Goal: Communication & Community: Answer question/provide support

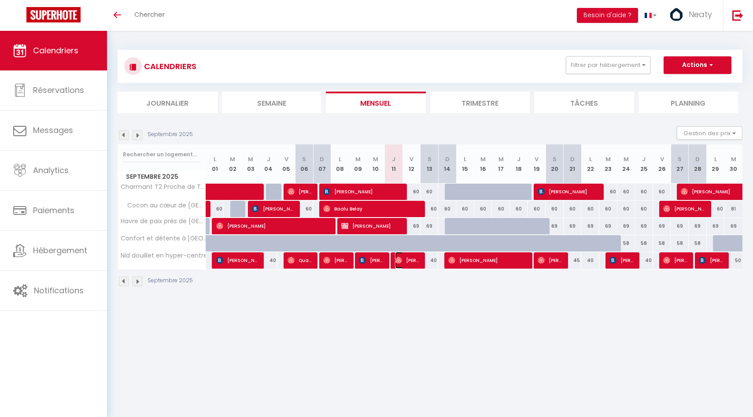
click at [403, 261] on span "[PERSON_NAME]" at bounding box center [407, 260] width 24 height 17
select select "OK"
select select "0"
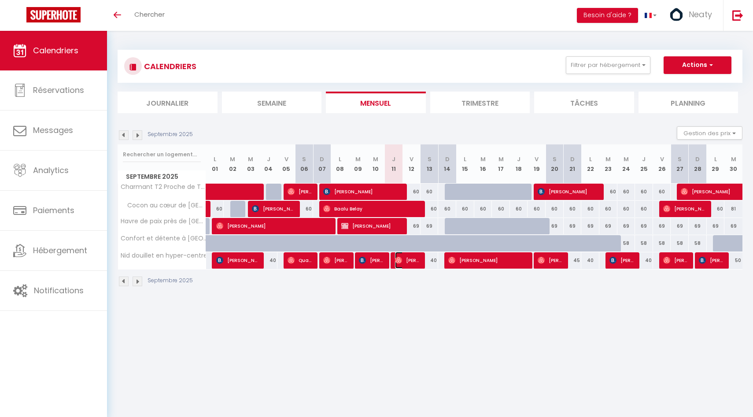
select select "1"
select select
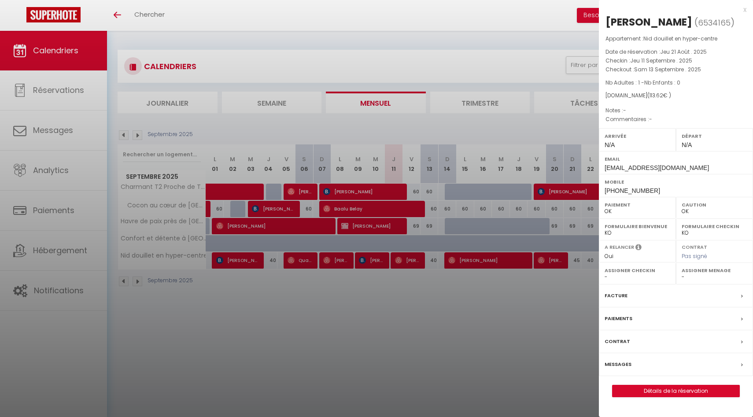
click at [629, 364] on label "Messages" at bounding box center [618, 364] width 27 height 9
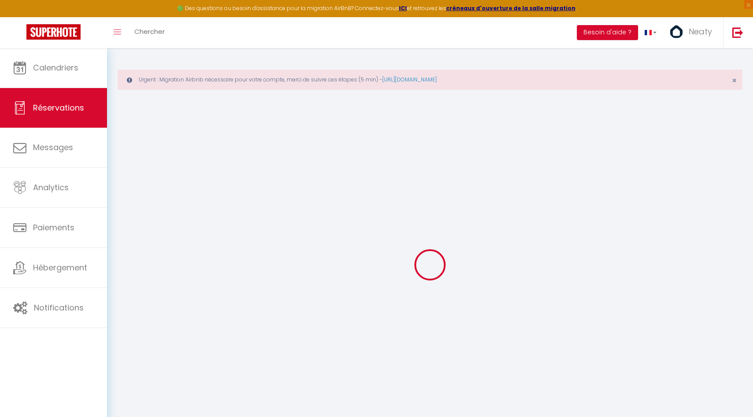
select select
checkbox input "false"
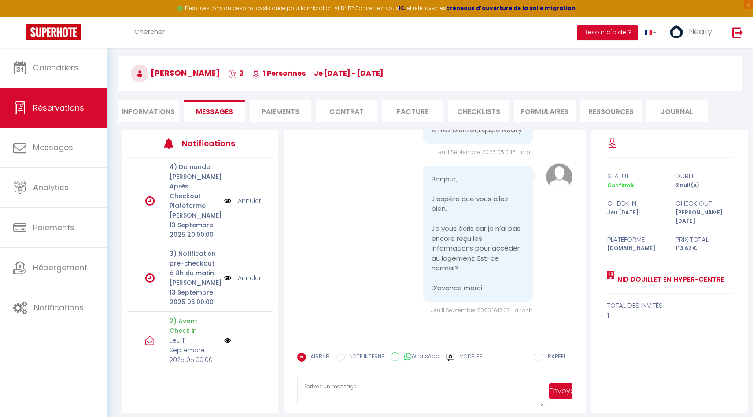
scroll to position [67, 0]
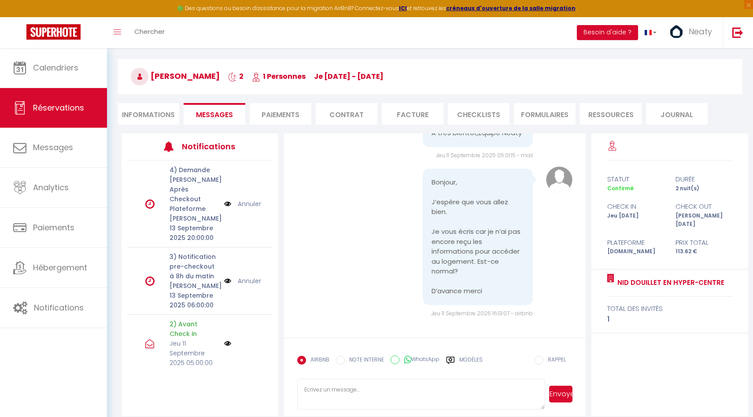
click at [229, 340] on img at bounding box center [227, 343] width 7 height 7
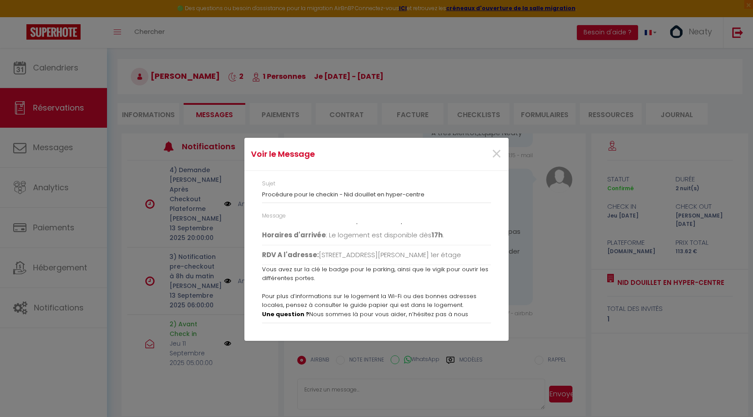
scroll to position [97, 0]
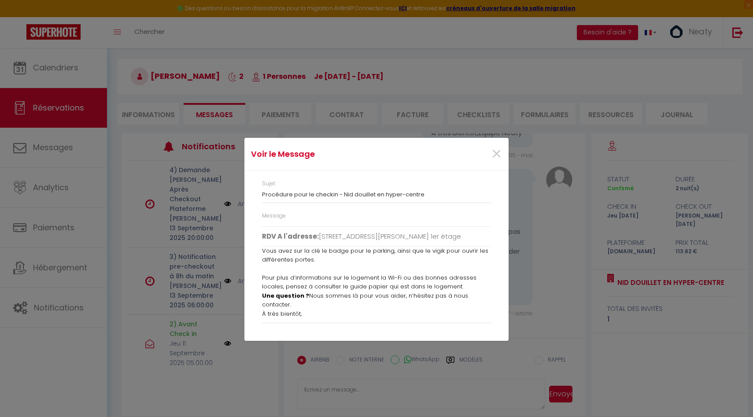
drag, startPoint x: 263, startPoint y: 227, endPoint x: 462, endPoint y: 359, distance: 238.7
click at [462, 359] on div "Voir le Message × Sujet Procédure pour le checkin - Nid douillet en hyper-centr…" at bounding box center [376, 208] width 264 height 417
copy div "[PERSON_NAME], Nous sommes impatients de vous accueillir prochainement ! Voici …"
click at [500, 159] on span "×" at bounding box center [496, 154] width 11 height 26
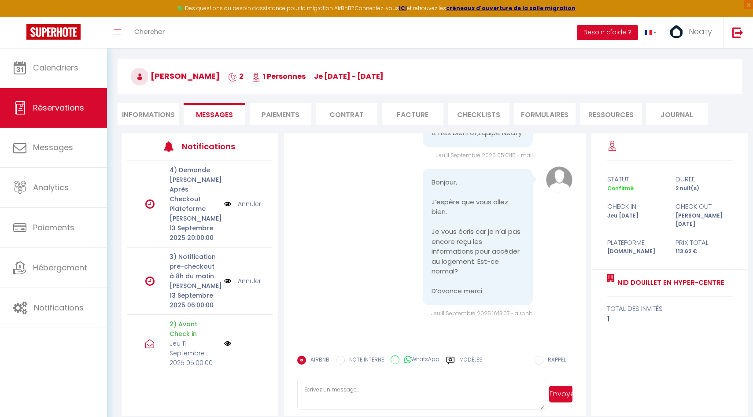
click at [345, 387] on textarea at bounding box center [421, 394] width 248 height 31
paste textarea "[PERSON_NAME], Nous sommes impatients de vous accueillir prochainement ! Voici …"
type textarea "[PERSON_NAME], Nous sommes impatients de vous accueillir prochainement ! Voici …"
click at [559, 395] on button "Envoyer" at bounding box center [560, 394] width 23 height 17
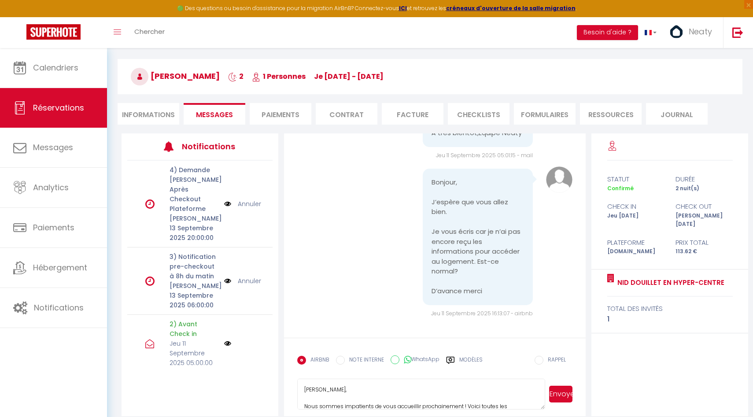
scroll to position [55, 0]
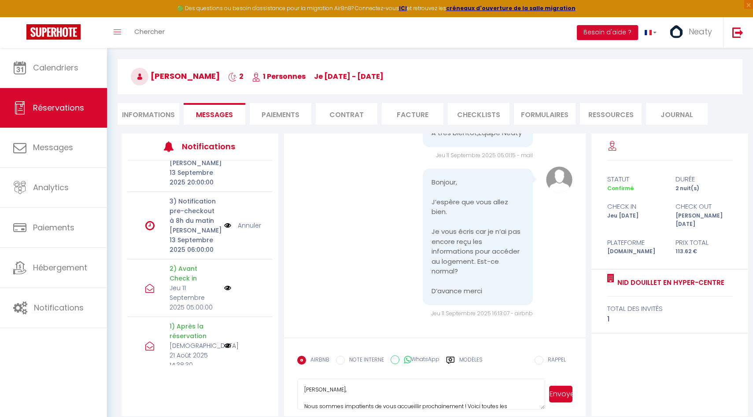
click at [229, 288] on img at bounding box center [227, 288] width 7 height 7
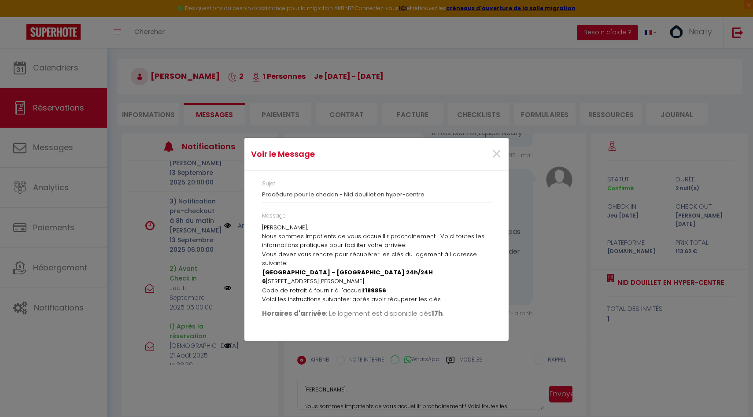
scroll to position [97, 0]
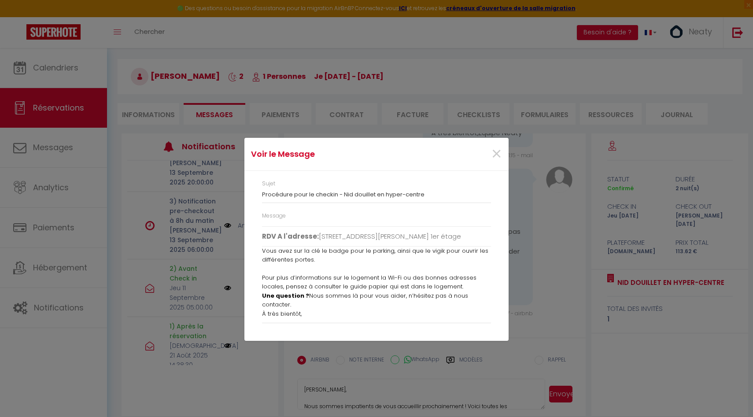
drag, startPoint x: 263, startPoint y: 228, endPoint x: 441, endPoint y: 352, distance: 217.4
click at [441, 352] on div "Voir le Message × Sujet Procédure pour le checkin - Nid douillet en hyper-centr…" at bounding box center [376, 208] width 264 height 417
copy div "[PERSON_NAME], Nous sommes impatients de vous accueillir prochainement ! Voici …"
